Goal: Task Accomplishment & Management: Manage account settings

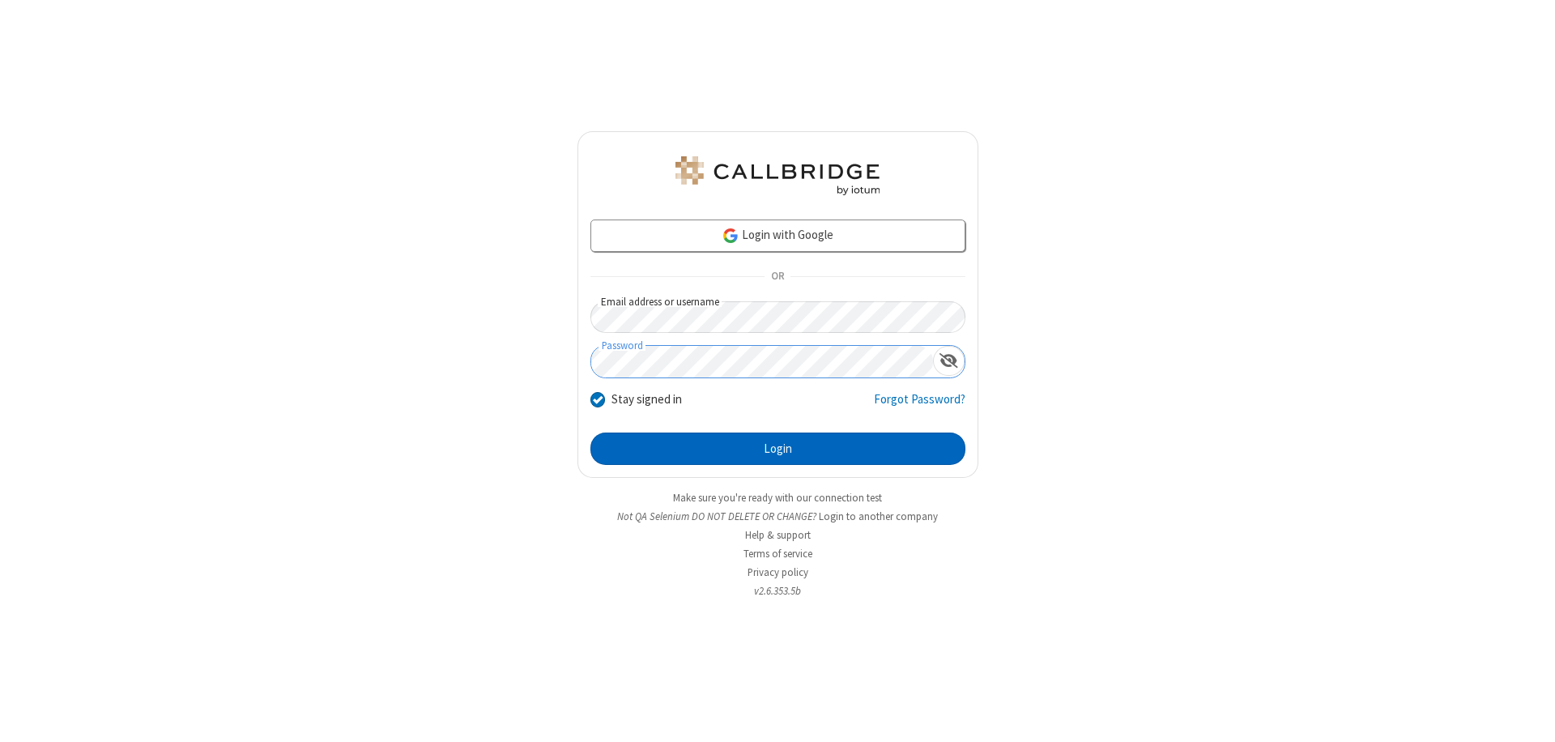
click at [777, 449] on button "Login" at bounding box center [777, 448] width 375 height 32
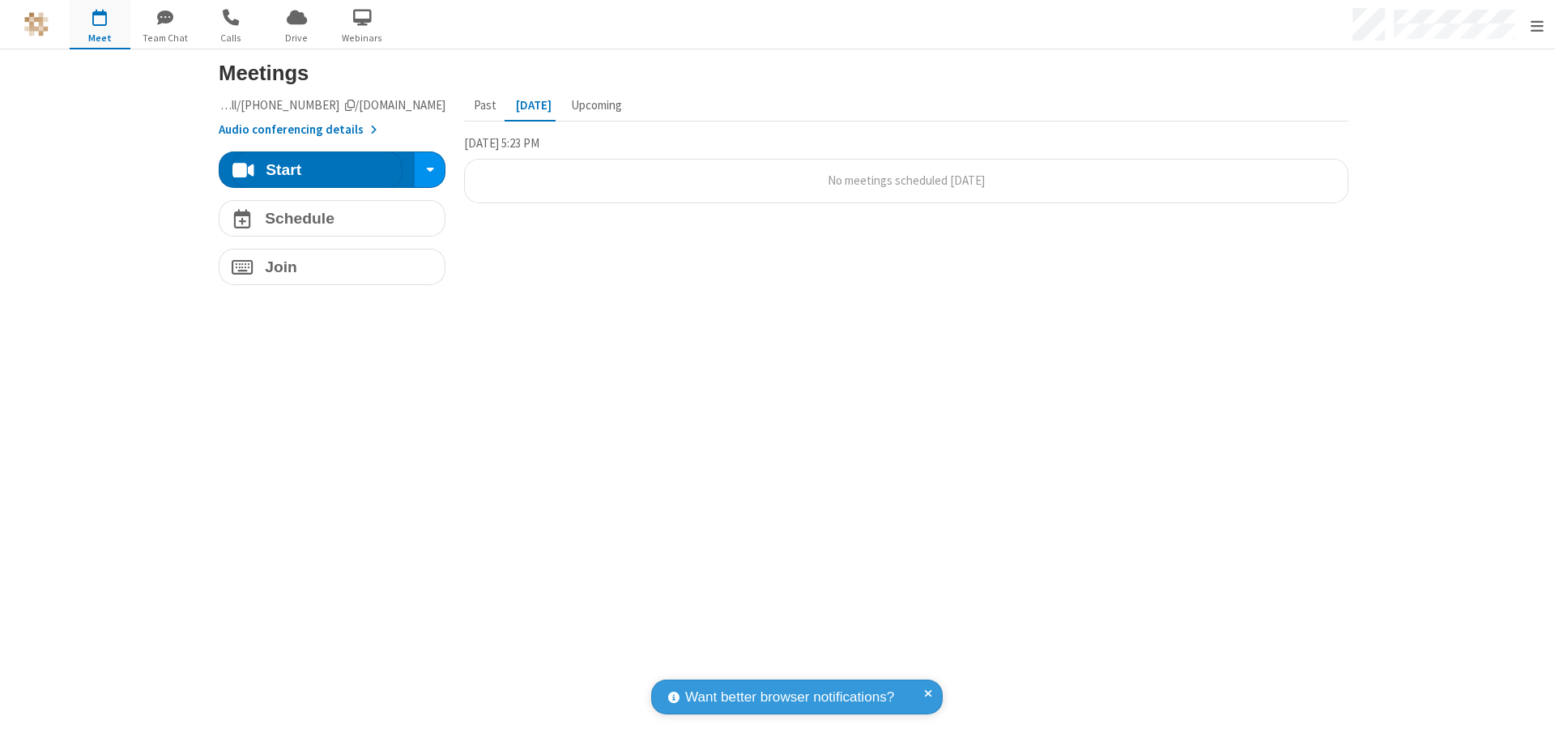
click at [1536, 25] on span "Open menu" at bounding box center [1536, 26] width 13 height 16
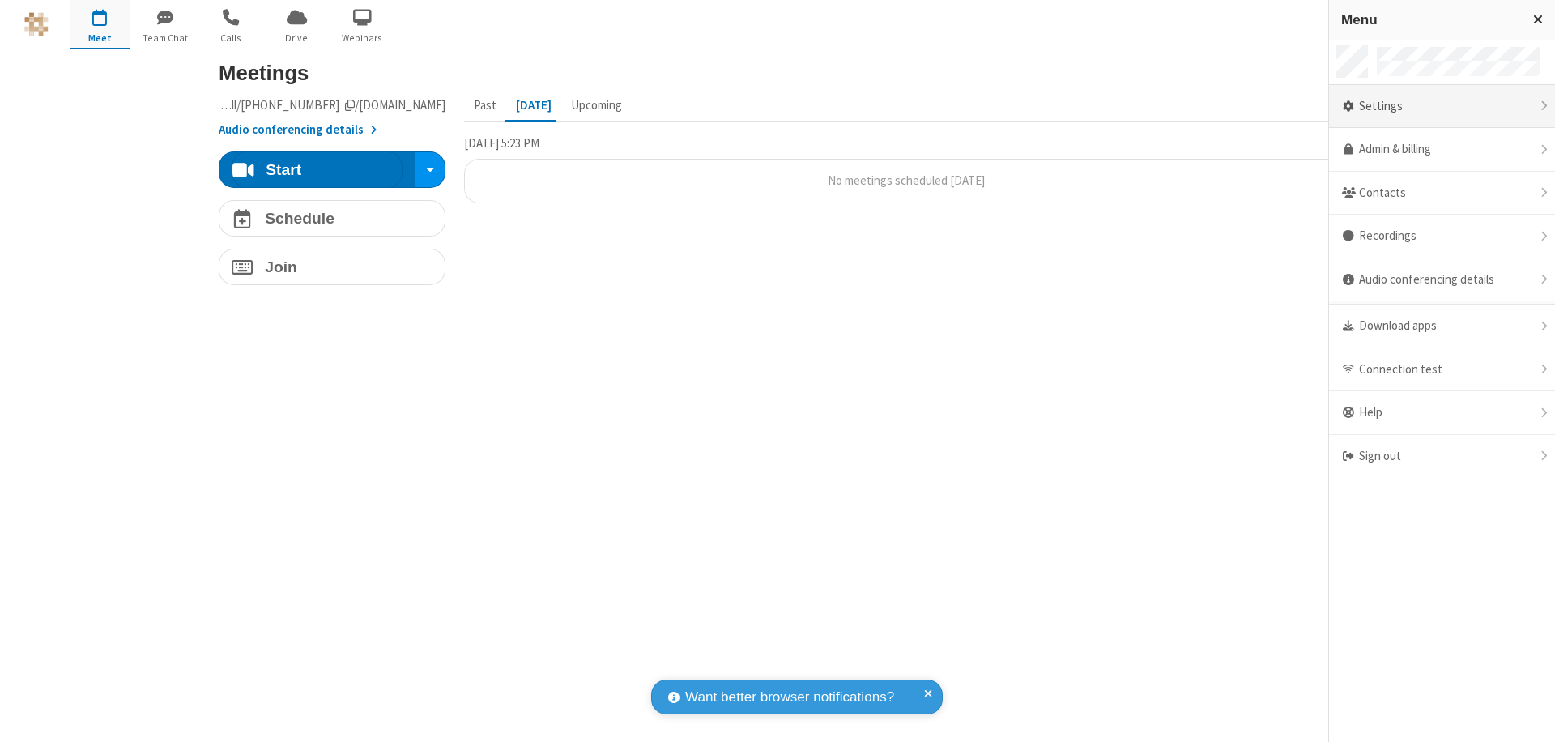
click at [1441, 106] on div "Settings" at bounding box center [1442, 107] width 226 height 44
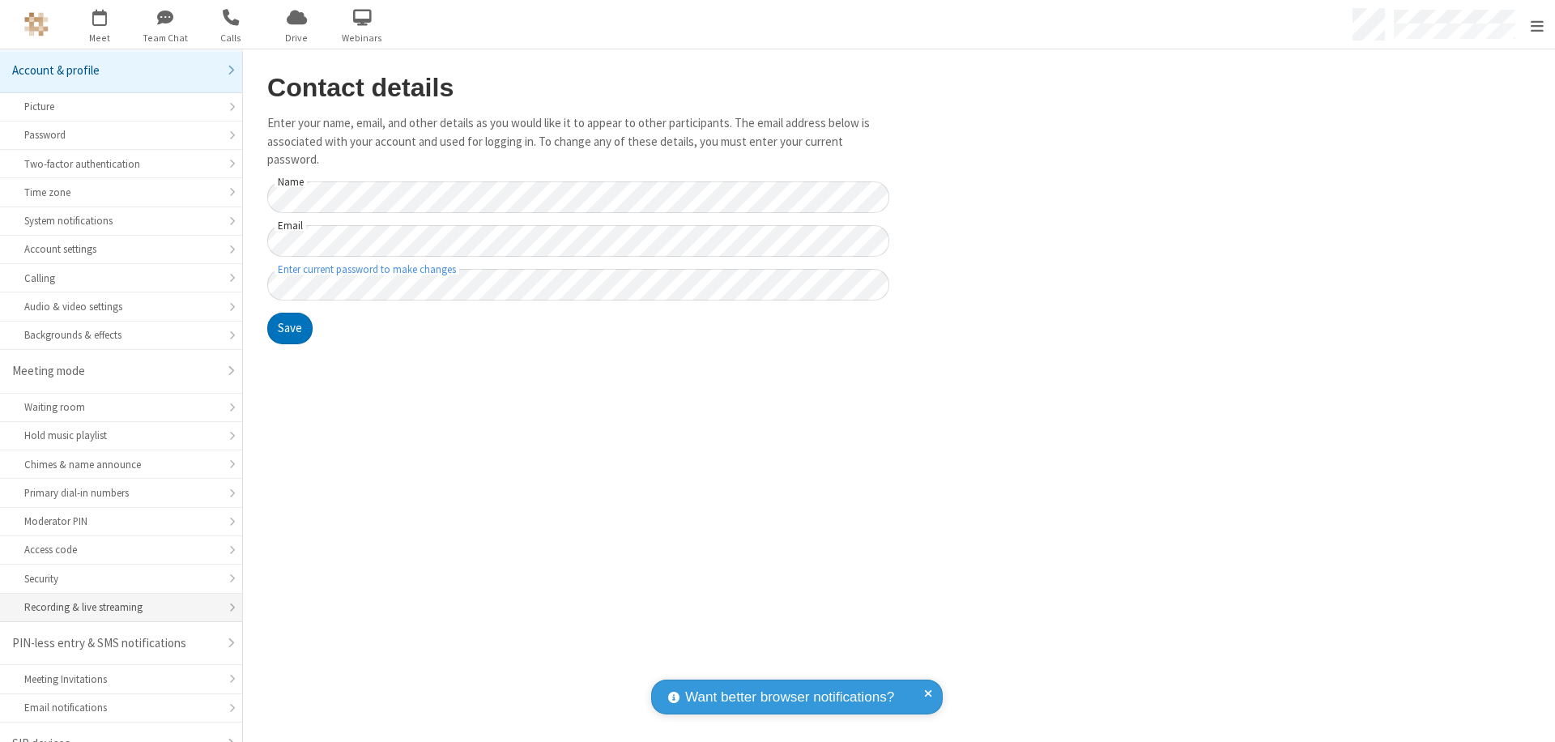
click at [115, 599] on div "Recording & live streaming" at bounding box center [121, 606] width 194 height 15
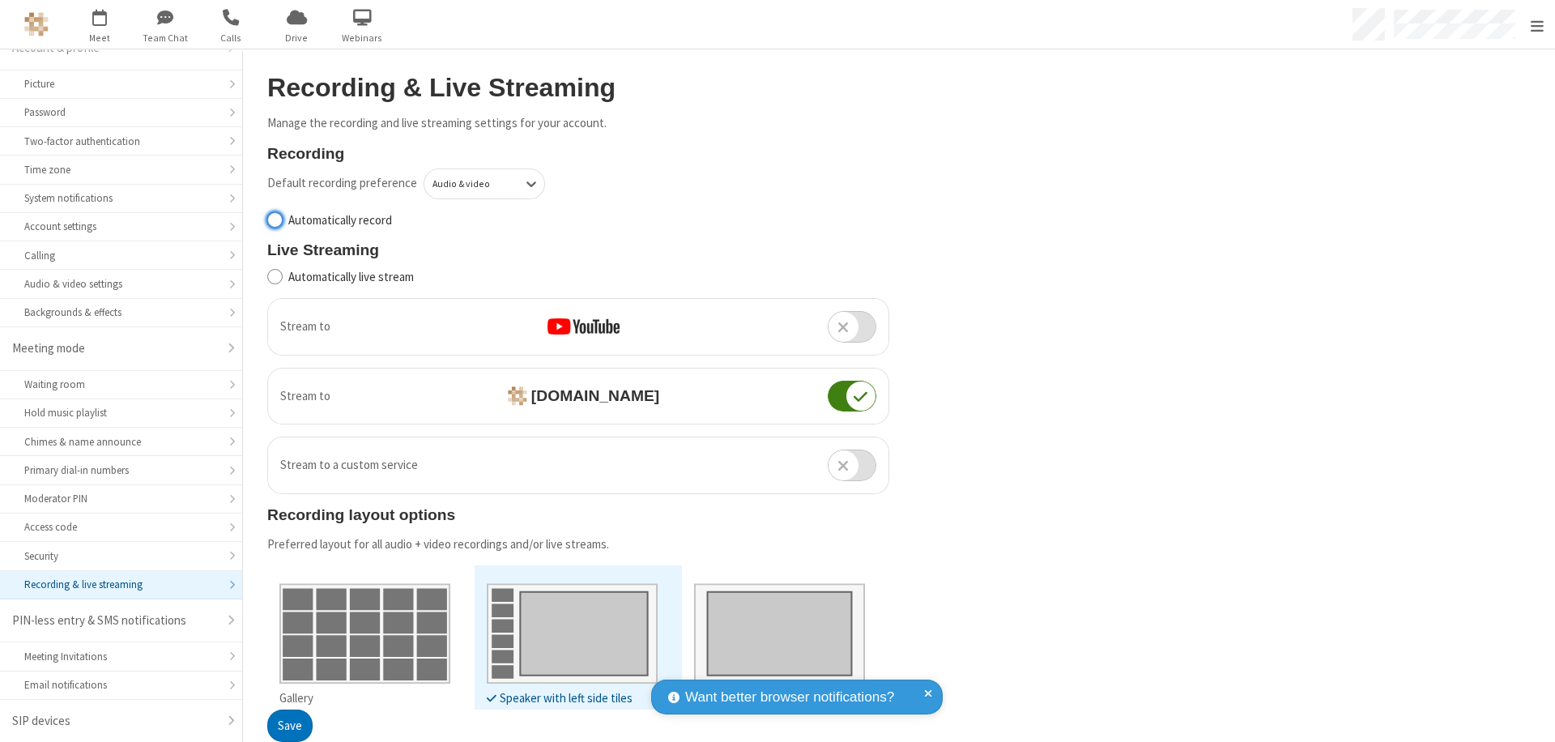
click at [275, 219] on input "Automatically record" at bounding box center [274, 219] width 15 height 17
checkbox input "true"
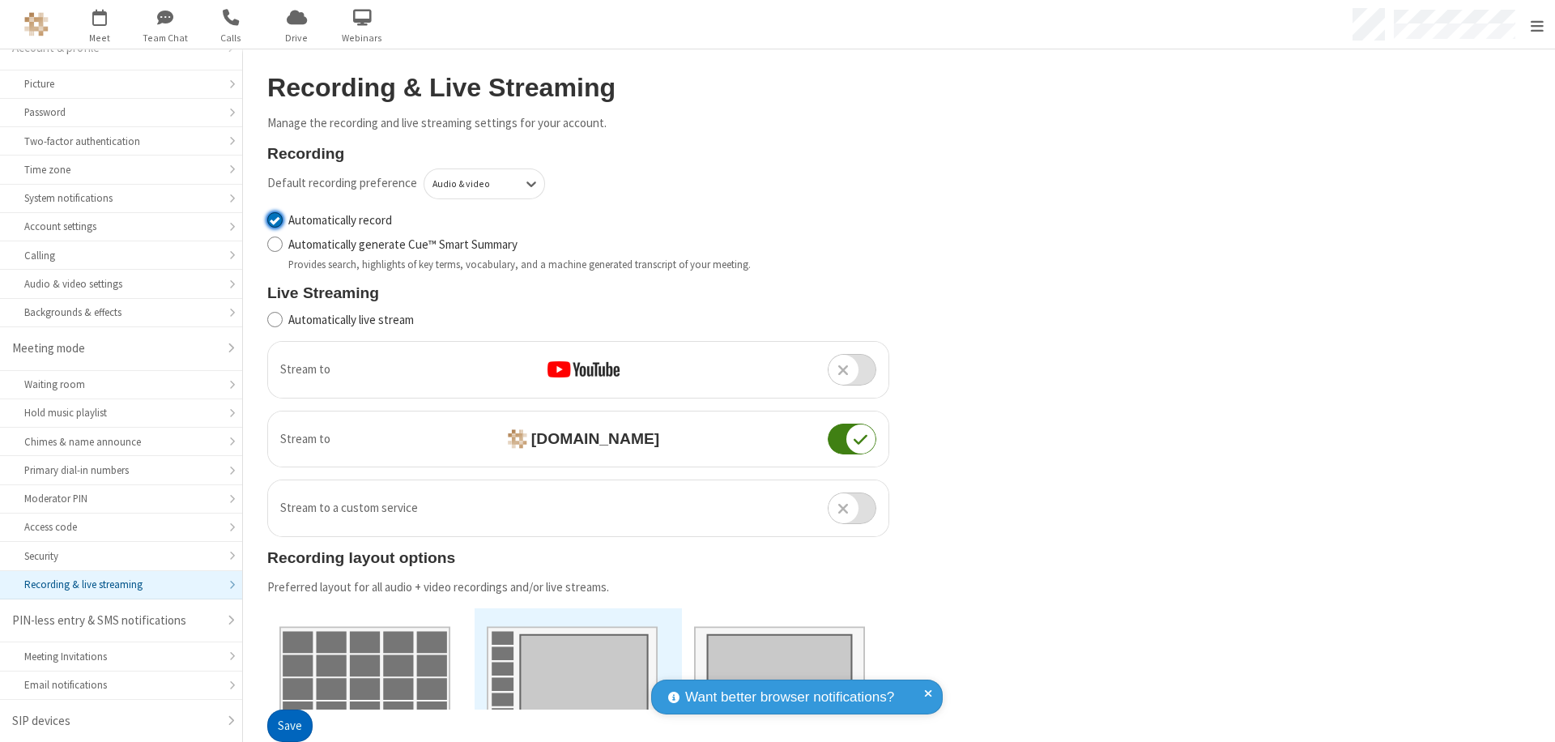
click at [289, 726] on button "Save" at bounding box center [289, 726] width 45 height 32
